Goal: Find specific page/section: Find specific page/section

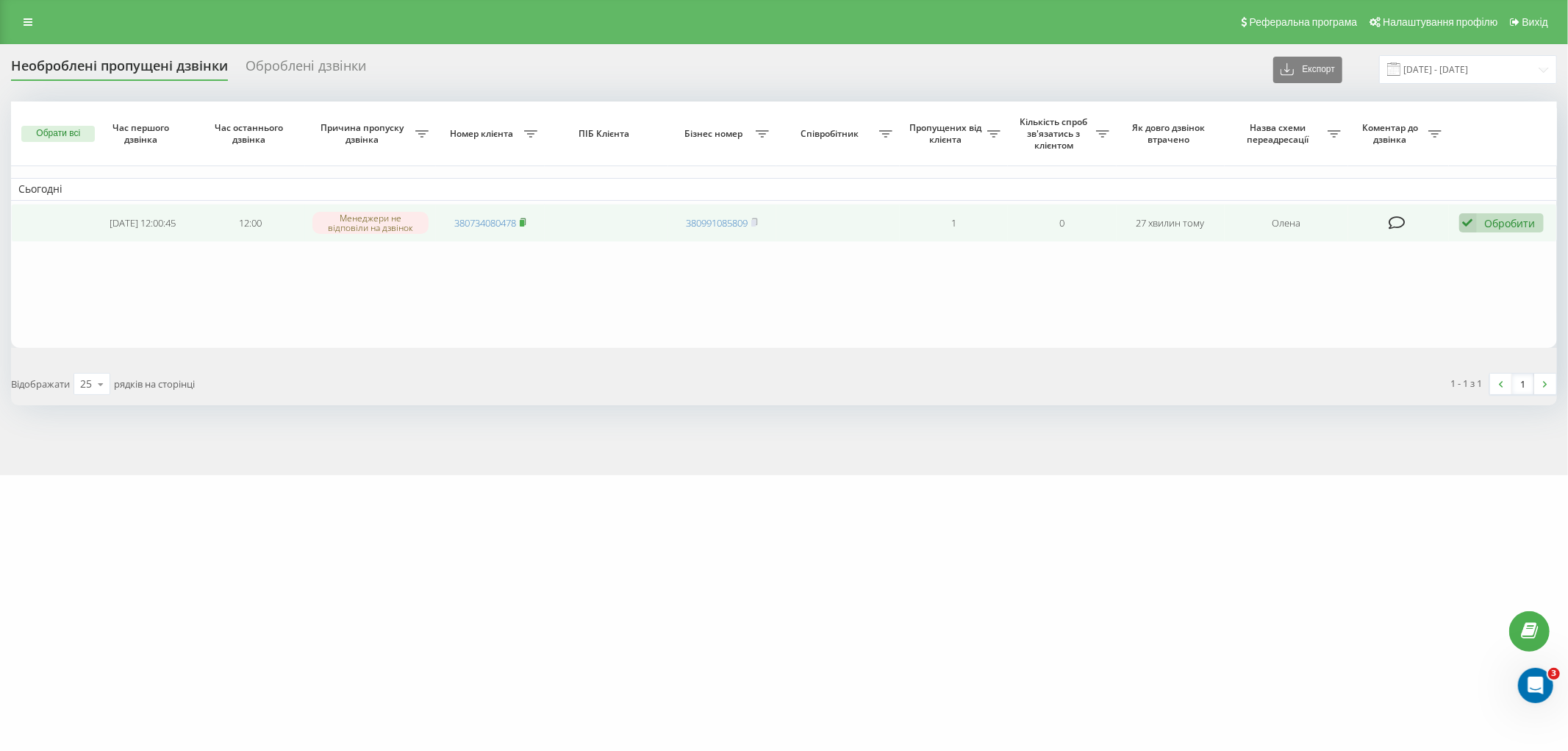
click at [524, 221] on rect at bounding box center [522, 223] width 4 height 7
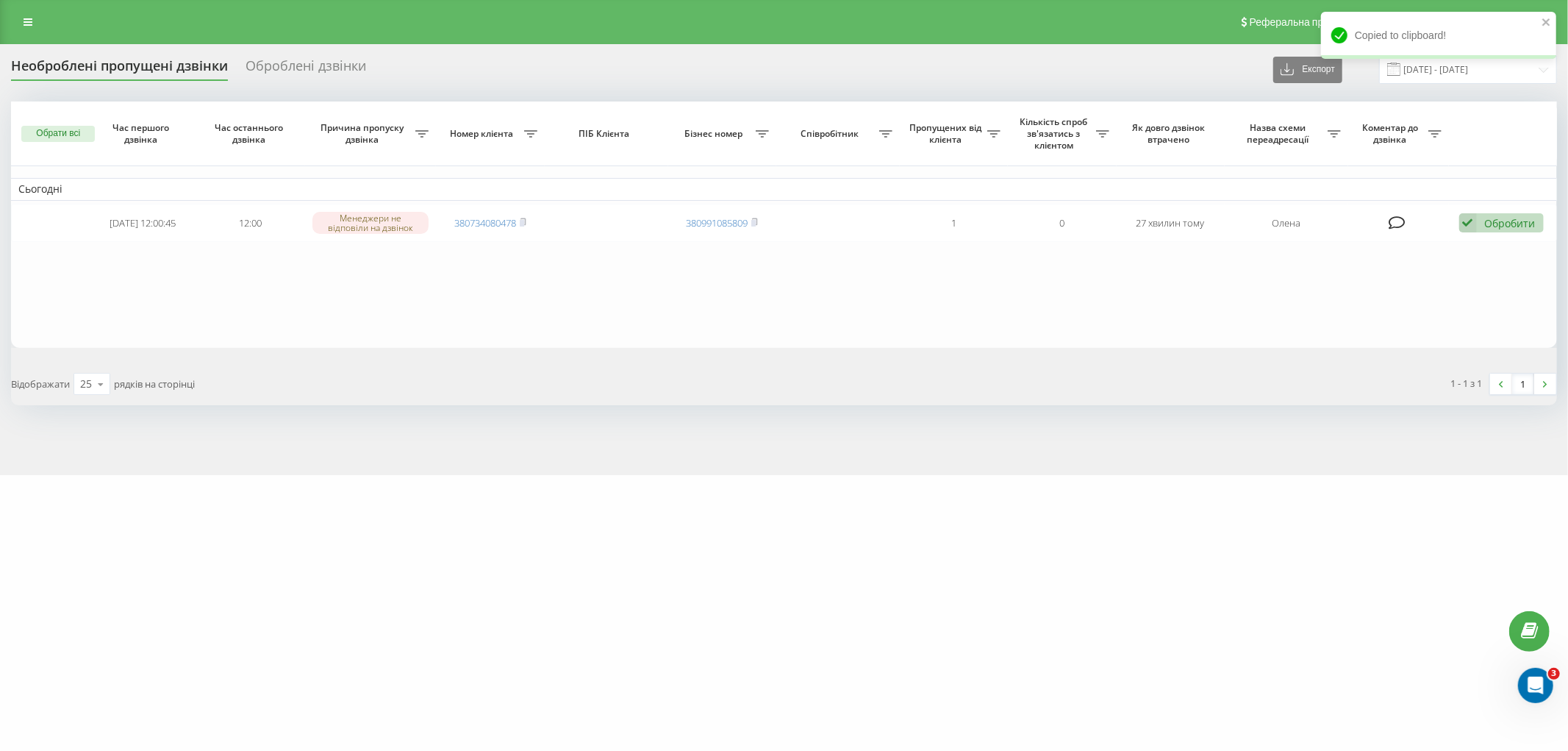
click at [15, 34] on div "Реферальна програма Налаштування профілю Вихід" at bounding box center [784, 22] width 1568 height 44
drag, startPoint x: 17, startPoint y: 34, endPoint x: 22, endPoint y: 17, distance: 17.7
click at [21, 24] on div "Реферальна програма Налаштування профілю Вихід" at bounding box center [784, 22] width 1568 height 44
click at [22, 17] on link at bounding box center [28, 22] width 27 height 21
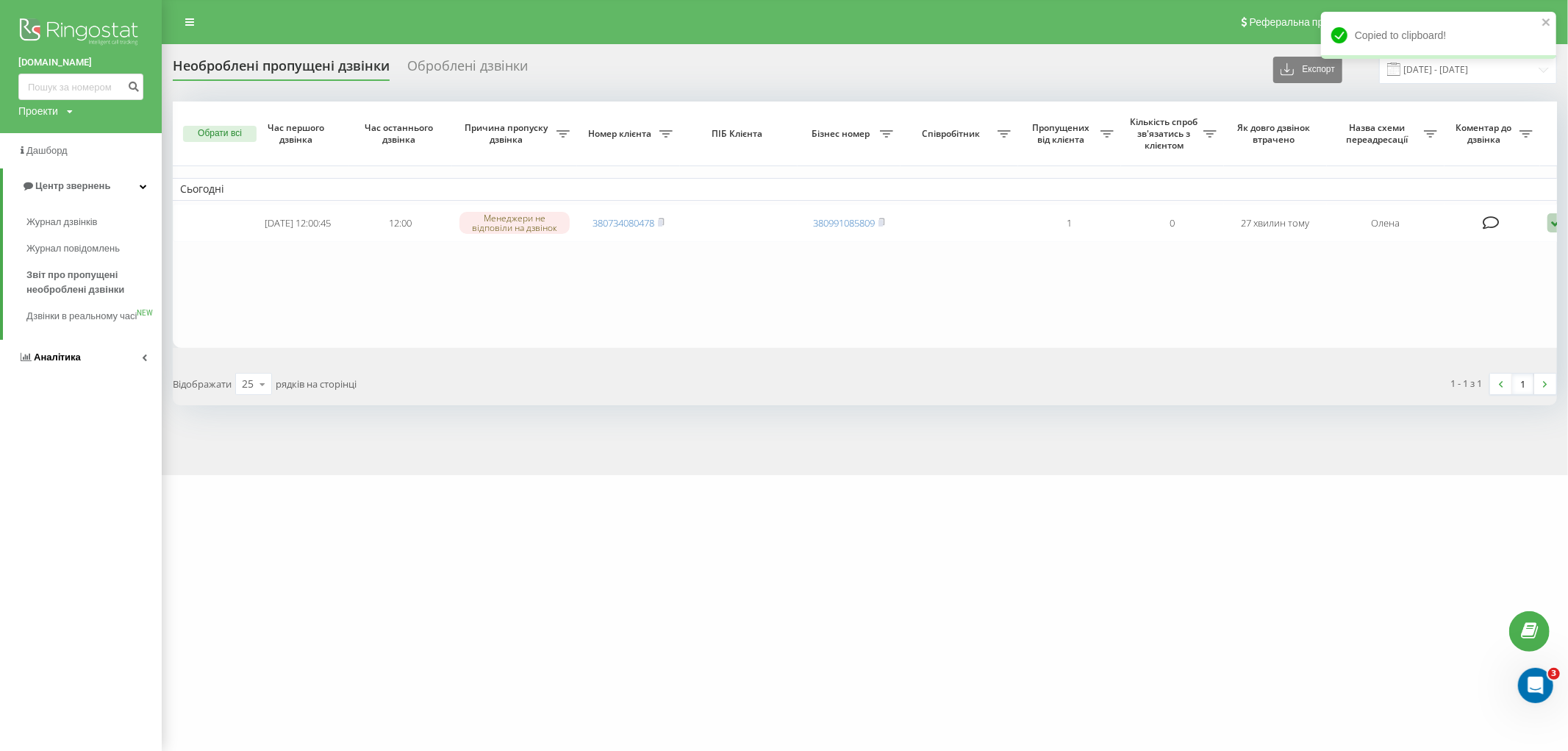
click at [54, 362] on span "Аналiтика" at bounding box center [57, 356] width 47 height 11
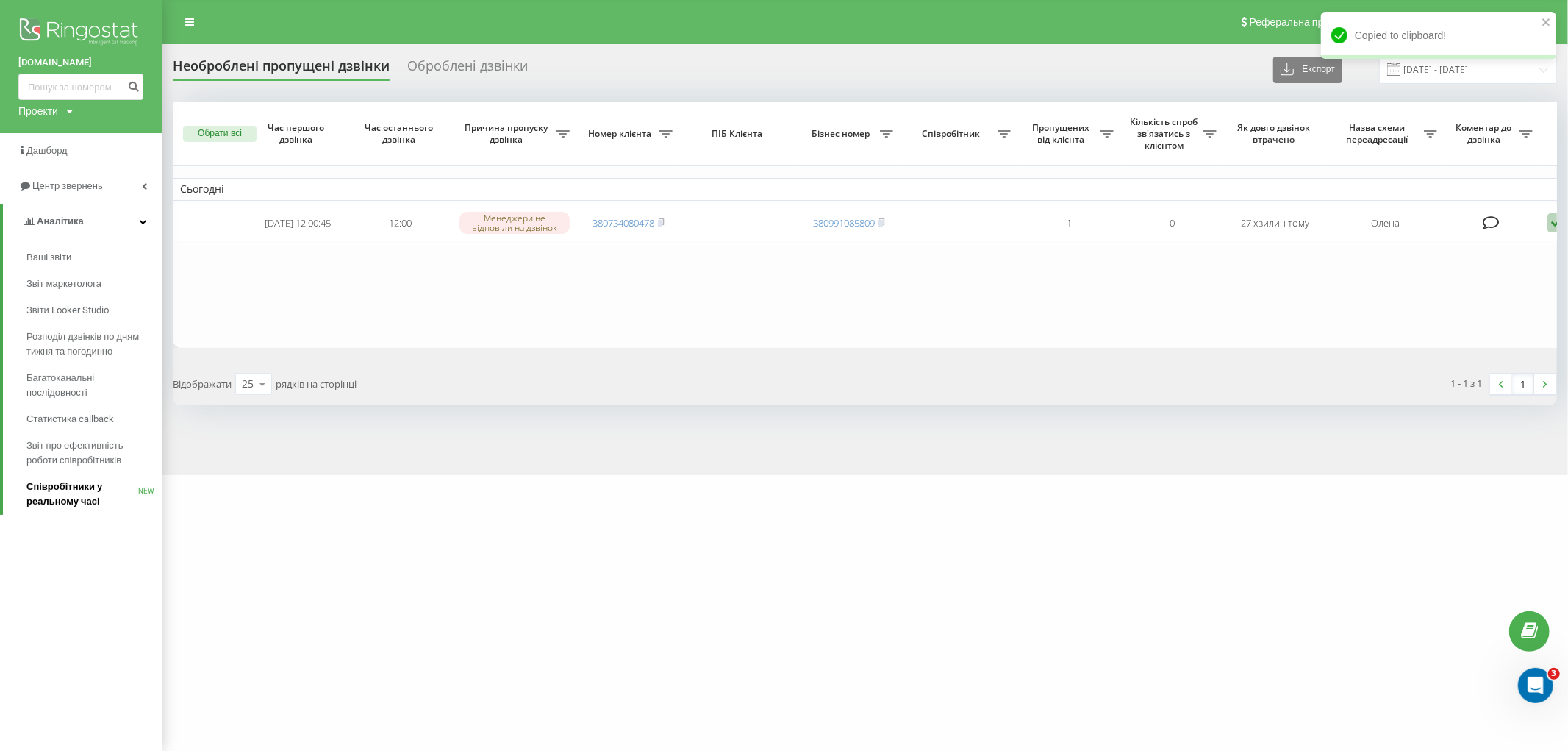
click at [59, 487] on span "Співробітники у реальному часі" at bounding box center [82, 494] width 112 height 29
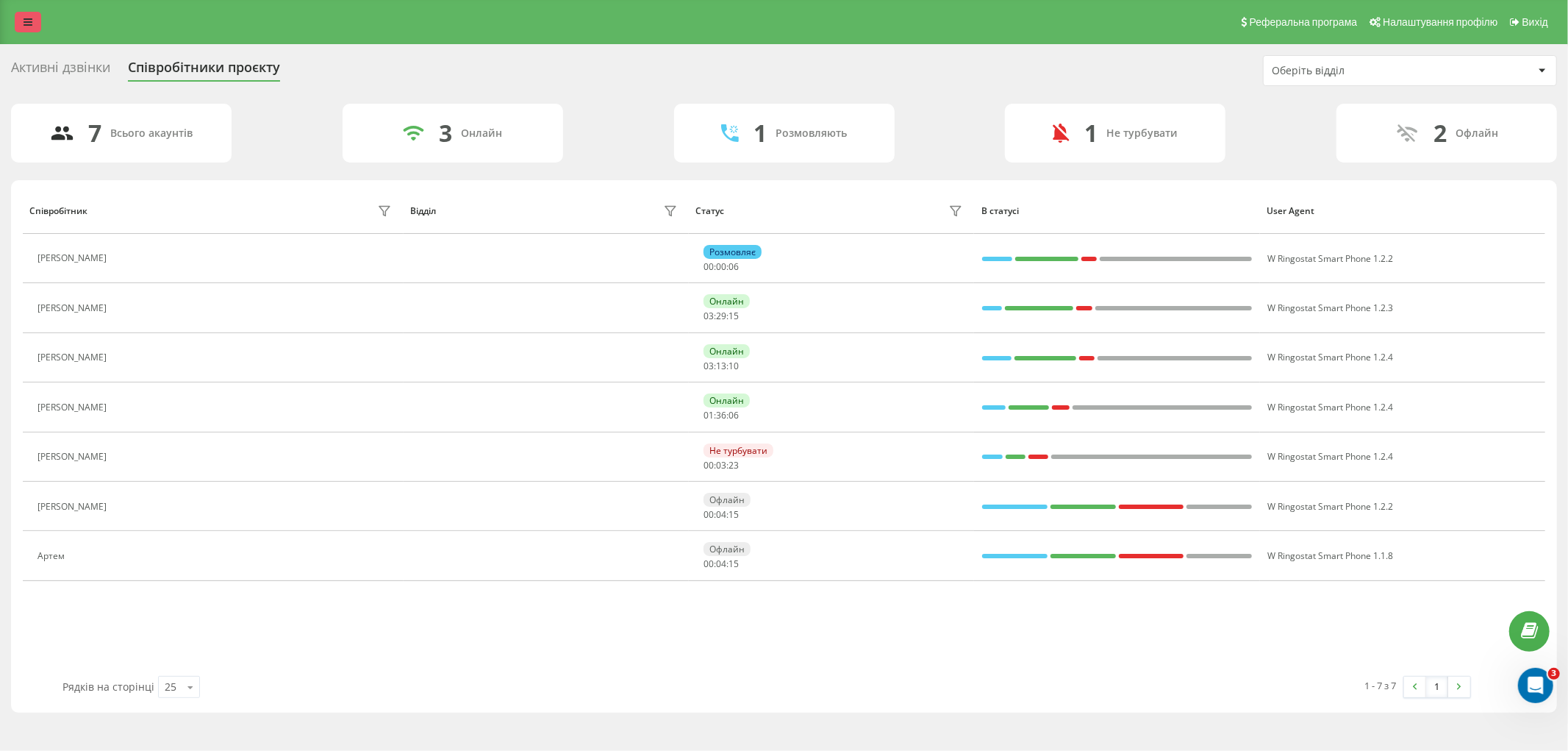
click at [35, 29] on link at bounding box center [28, 22] width 27 height 21
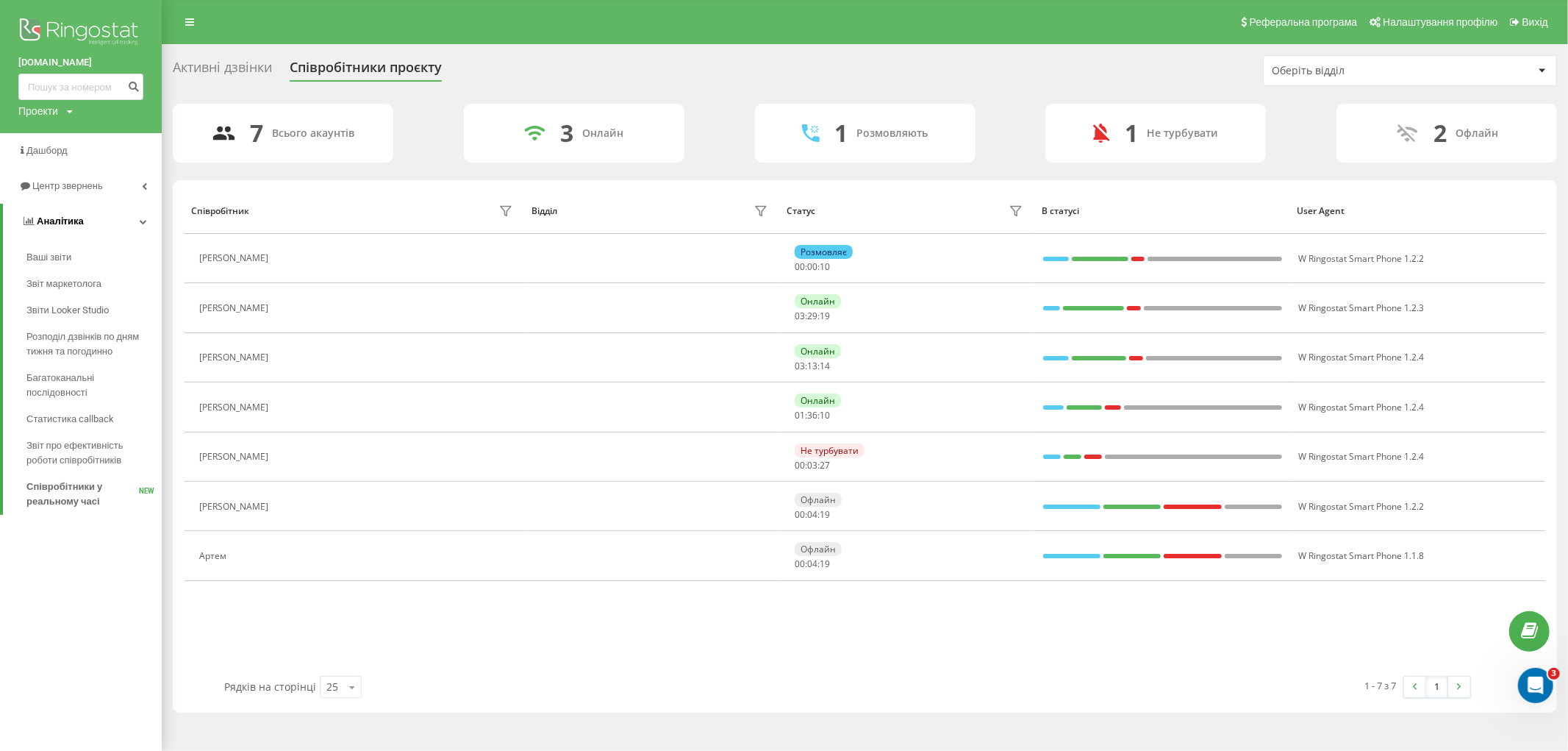
click at [123, 223] on link "Аналiтика" at bounding box center [82, 222] width 159 height 35
